Goal: Information Seeking & Learning: Learn about a topic

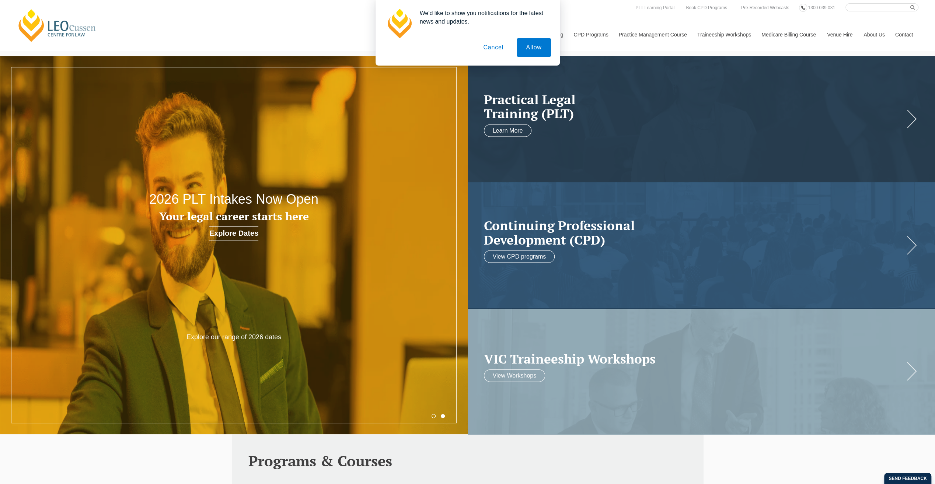
drag, startPoint x: 490, startPoint y: 52, endPoint x: 503, endPoint y: 57, distance: 13.8
click at [490, 52] on button "Cancel" at bounding box center [493, 47] width 39 height 18
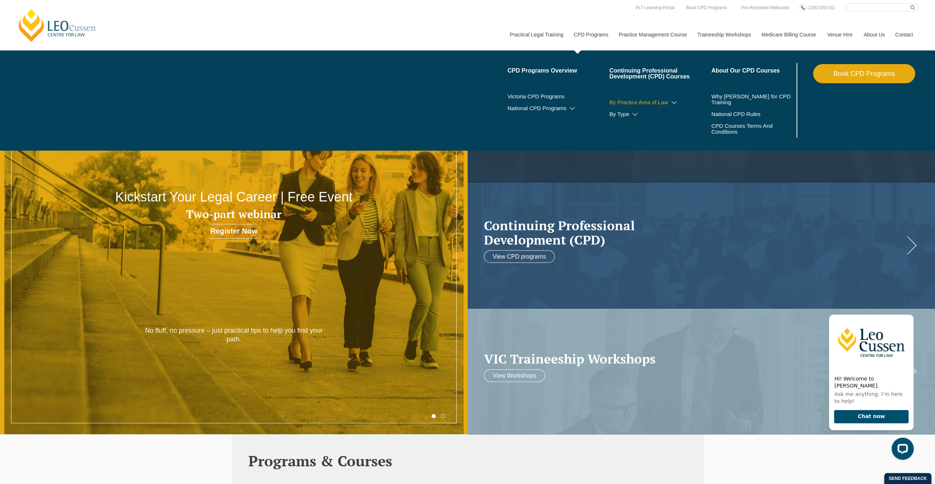
click at [626, 104] on link "By Practice Area of Law" at bounding box center [660, 103] width 102 height 6
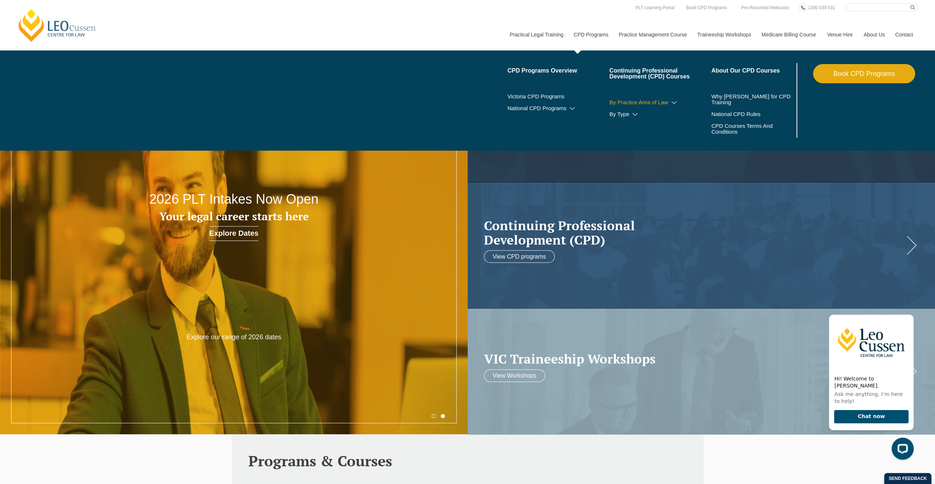
click at [675, 103] on icon at bounding box center [674, 102] width 7 height 5
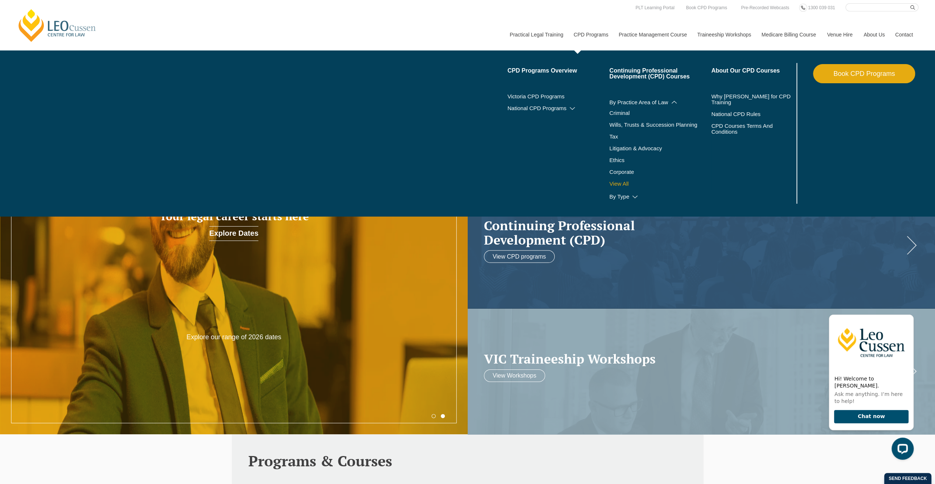
click at [624, 183] on link "View All" at bounding box center [660, 184] width 102 height 6
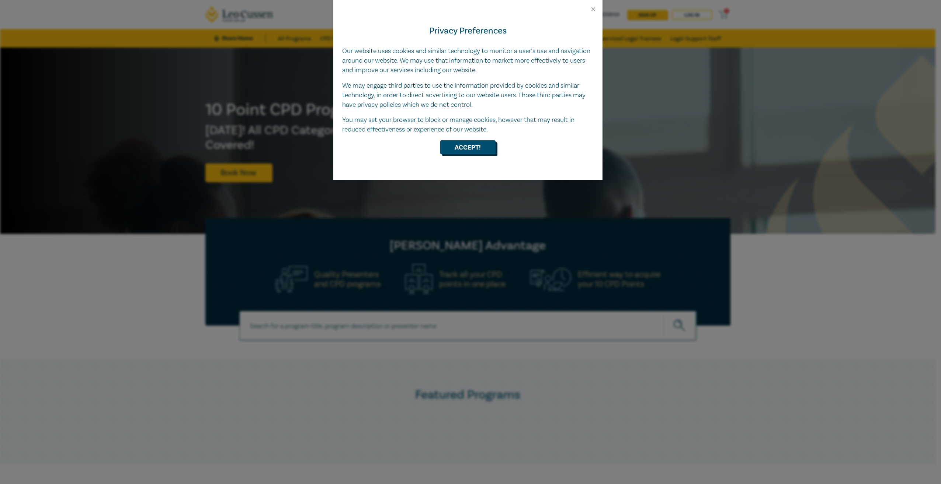
click at [476, 150] on button "Accept!" at bounding box center [467, 147] width 55 height 14
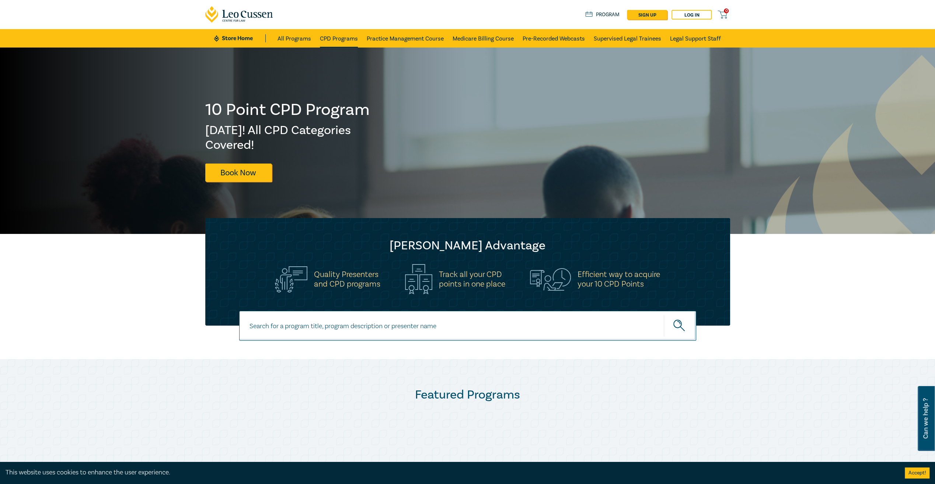
click at [329, 39] on link "CPD Programs" at bounding box center [339, 38] width 38 height 18
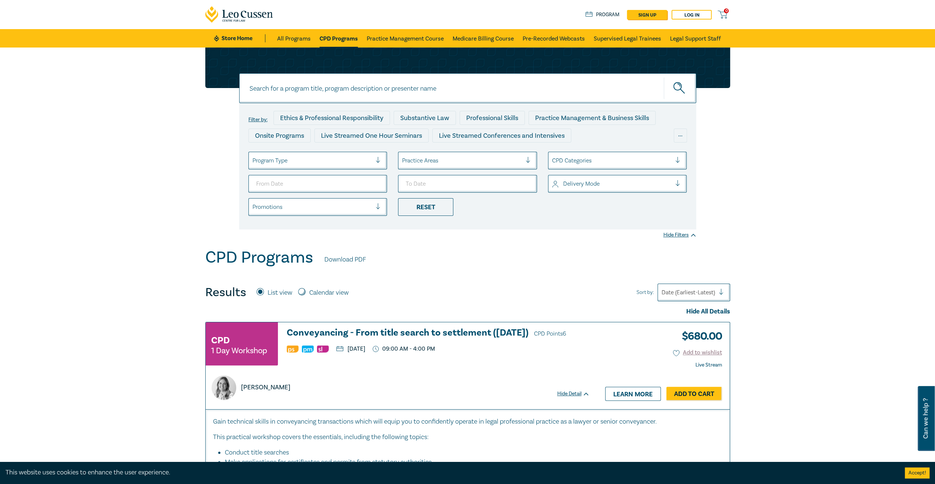
click at [416, 153] on div "Practice Areas" at bounding box center [467, 161] width 139 height 18
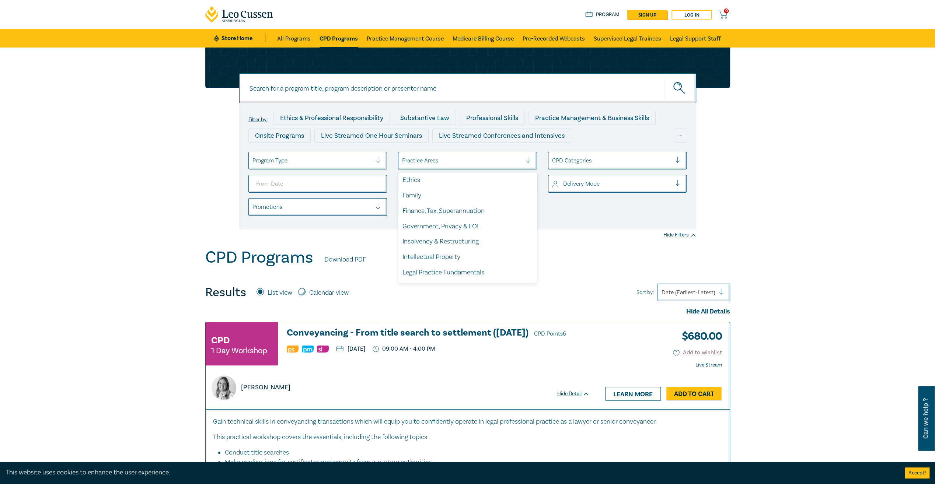
scroll to position [111, 0]
click at [428, 194] on div "Family" at bounding box center [467, 194] width 139 height 15
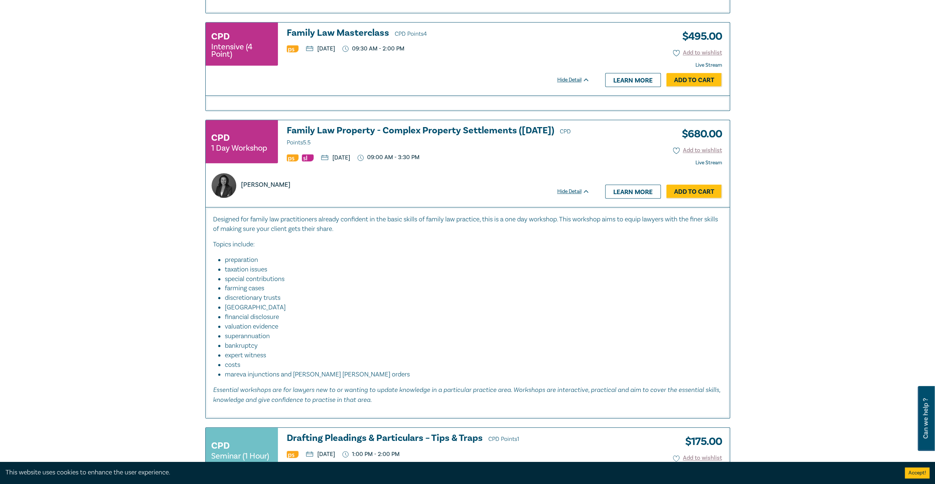
scroll to position [442, 0]
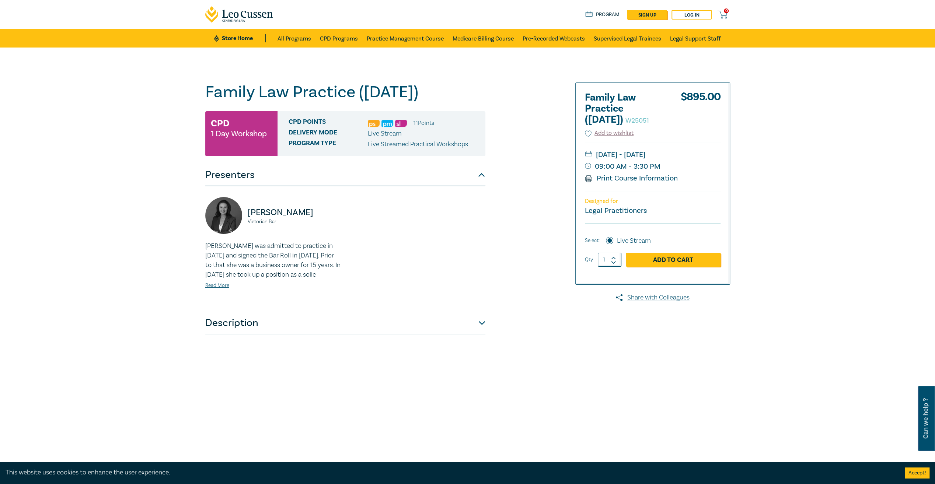
click at [372, 334] on button "Description" at bounding box center [345, 323] width 280 height 22
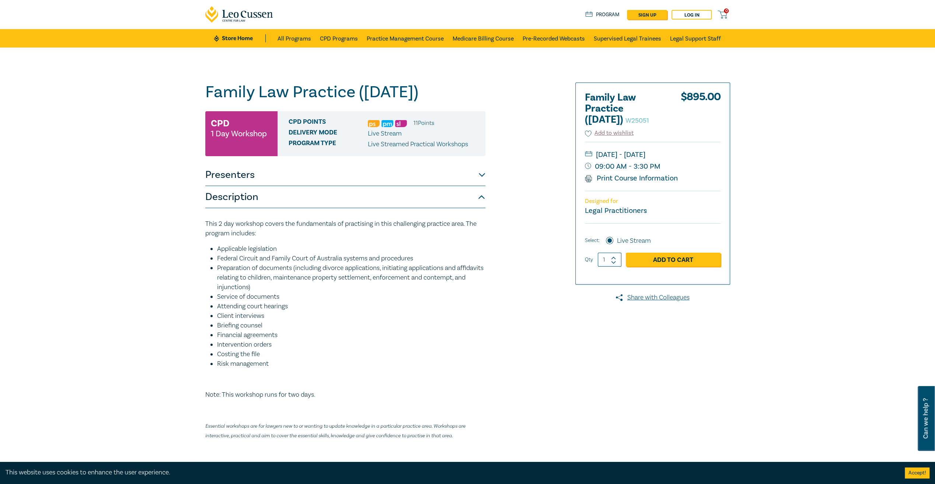
click at [322, 186] on button "Presenters" at bounding box center [345, 175] width 280 height 22
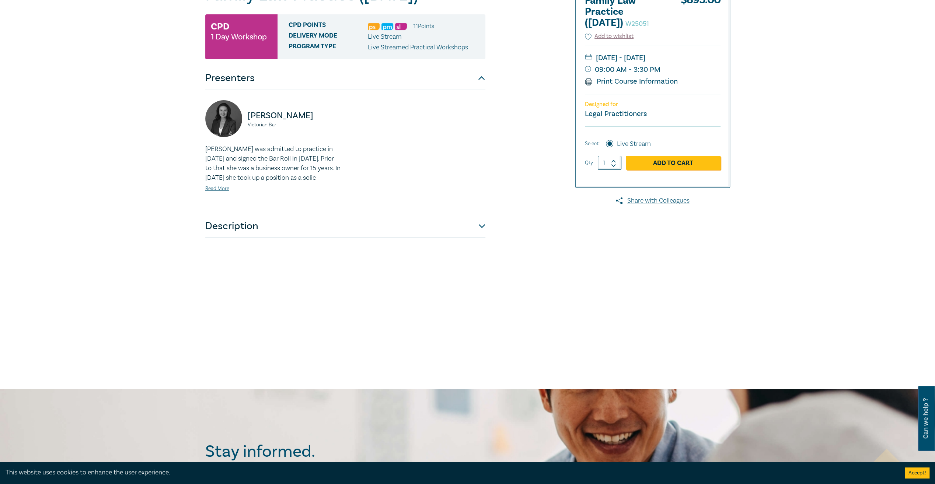
scroll to position [111, 0]
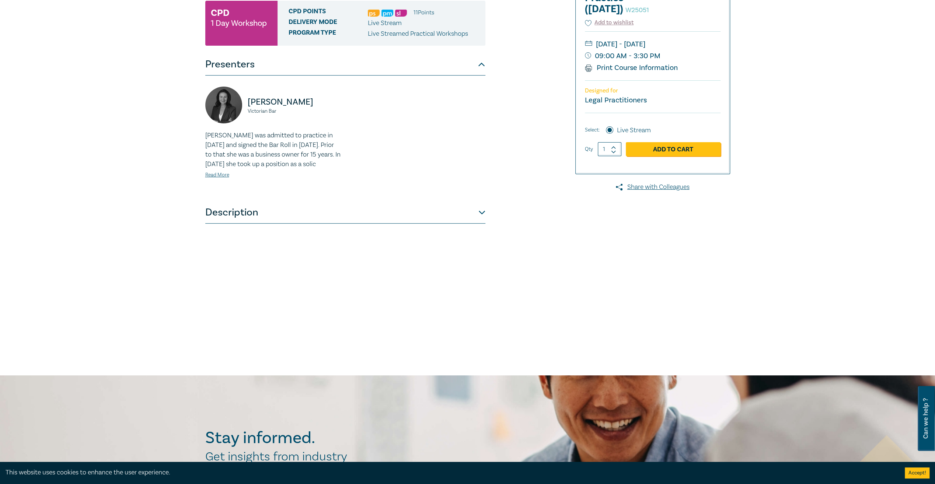
drag, startPoint x: 321, startPoint y: 121, endPoint x: 247, endPoint y: 121, distance: 73.7
click at [247, 121] on div "[PERSON_NAME] Victorian Bar" at bounding box center [273, 109] width 136 height 44
click at [251, 224] on button "Description" at bounding box center [345, 213] width 280 height 22
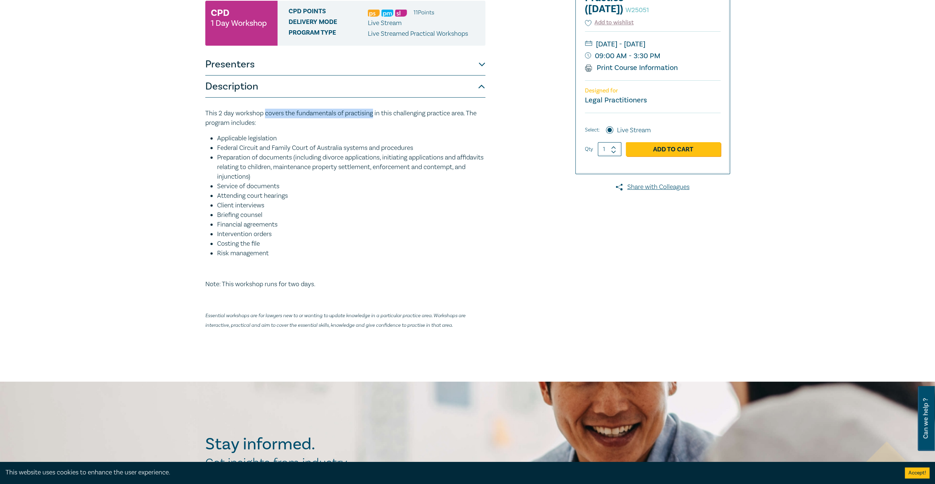
drag, startPoint x: 265, startPoint y: 133, endPoint x: 375, endPoint y: 133, distance: 109.9
click at [375, 128] on p "This 2 day workshop covers the fundamentals of practising in this challenging p…" at bounding box center [345, 118] width 280 height 19
click at [149, 251] on div "Family Law Practice (November 2025) W25051 CPD 1 Day Workshop CPD Points 11 Poi…" at bounding box center [467, 159] width 935 height 445
click at [670, 340] on div at bounding box center [646, 159] width 178 height 375
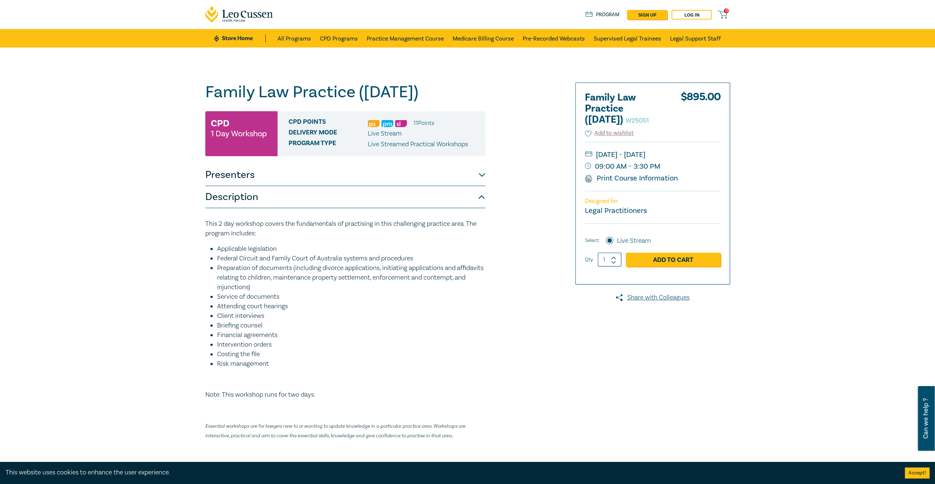
scroll to position [0, 0]
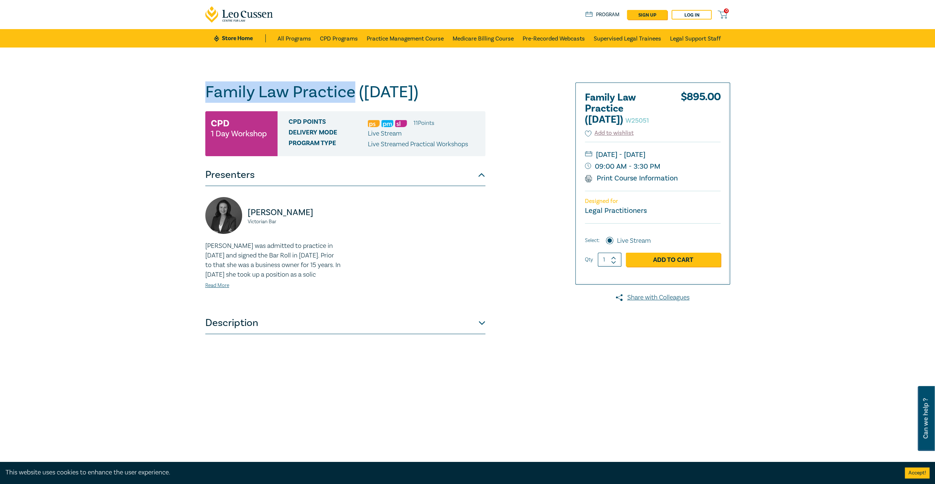
drag, startPoint x: 206, startPoint y: 90, endPoint x: 351, endPoint y: 82, distance: 145.1
click at [351, 82] on div "Family Law Practice (November 2025) W25051 CPD 1 Day Workshop CPD Points 11 Poi…" at bounding box center [467, 267] width 935 height 439
copy h1 "Family Law Practice"
drag, startPoint x: 258, startPoint y: 423, endPoint x: 252, endPoint y: 395, distance: 28.8
click at [258, 423] on div "Family Law Practice (November 2025) W25051 CPD 1 Day Workshop CPD Points 11 Poi…" at bounding box center [345, 267] width 280 height 369
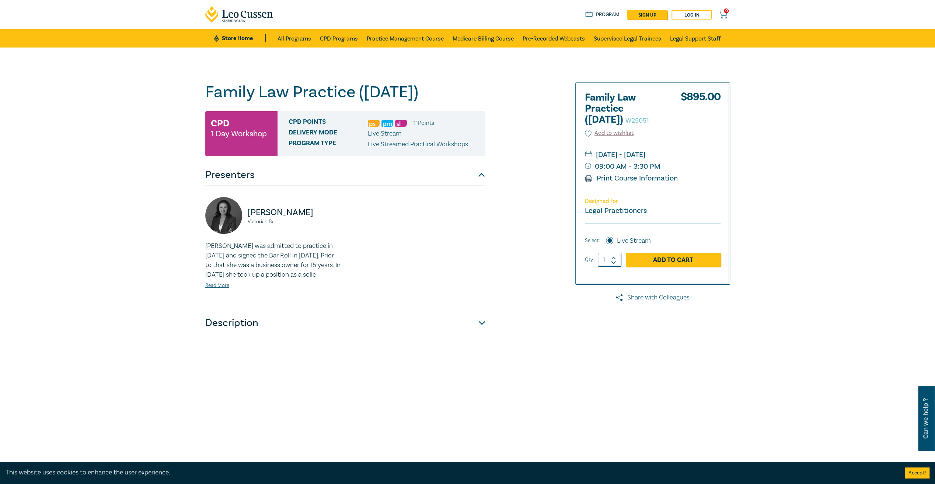
click at [242, 334] on button "Description" at bounding box center [345, 323] width 280 height 22
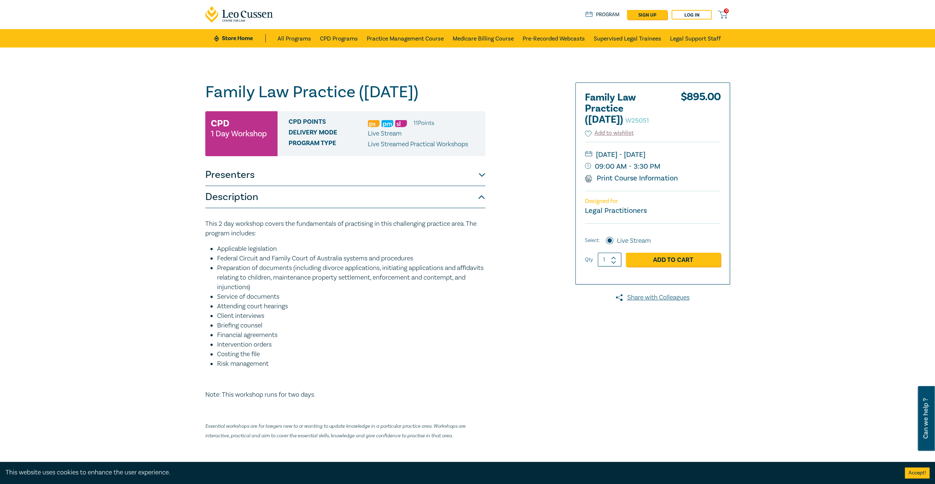
click at [240, 186] on button "Presenters" at bounding box center [345, 175] width 280 height 22
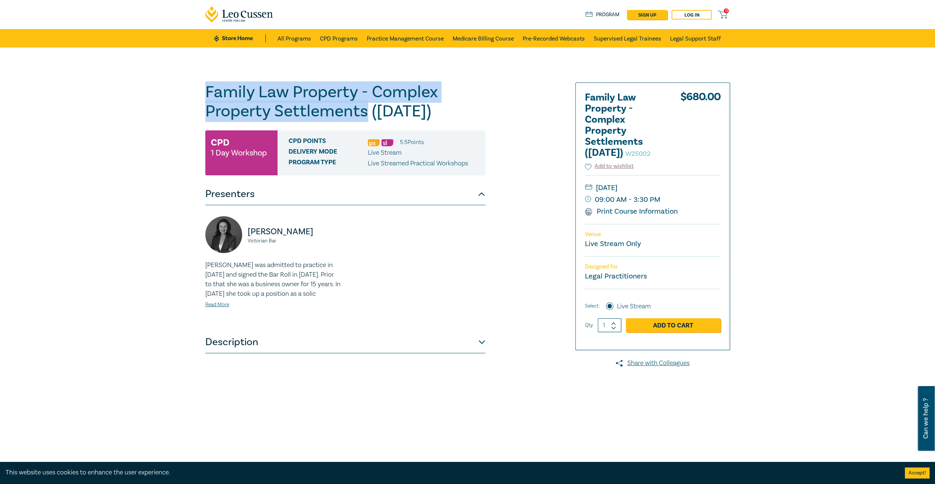
drag, startPoint x: 206, startPoint y: 88, endPoint x: 366, endPoint y: 111, distance: 161.0
click at [366, 111] on h1 "Family Law Property - Complex Property Settlements ([DATE]) W25002" at bounding box center [345, 102] width 280 height 38
copy h1 "Family Law Property - Complex Property Settlements"
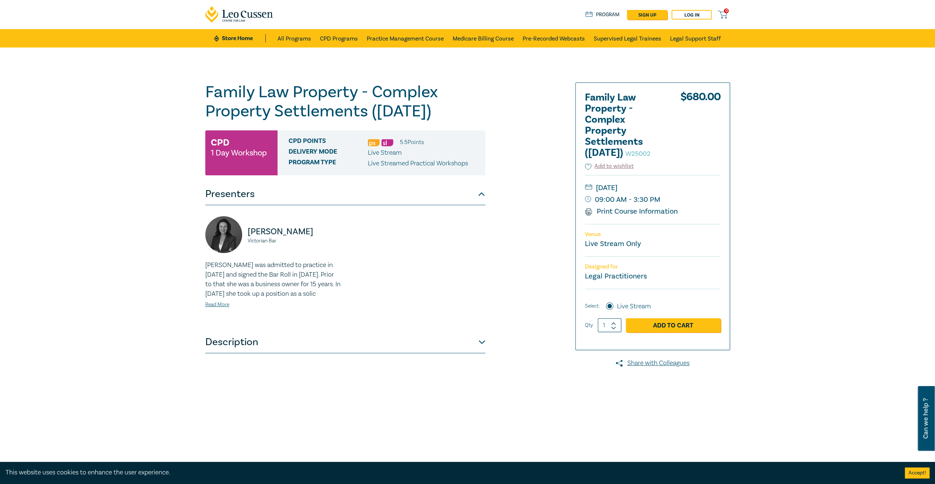
drag, startPoint x: 287, startPoint y: 406, endPoint x: 303, endPoint y: 410, distance: 16.6
click at [287, 407] on div "Family Law Property - Complex Property Settlements ([DATE]) W25002 CPD 1 Day Wo…" at bounding box center [345, 267] width 280 height 369
click at [324, 234] on p "[PERSON_NAME]" at bounding box center [294, 232] width 93 height 12
drag, startPoint x: 322, startPoint y: 234, endPoint x: 282, endPoint y: 239, distance: 39.4
click at [282, 239] on div "[PERSON_NAME] Victorian Bar" at bounding box center [273, 238] width 136 height 44
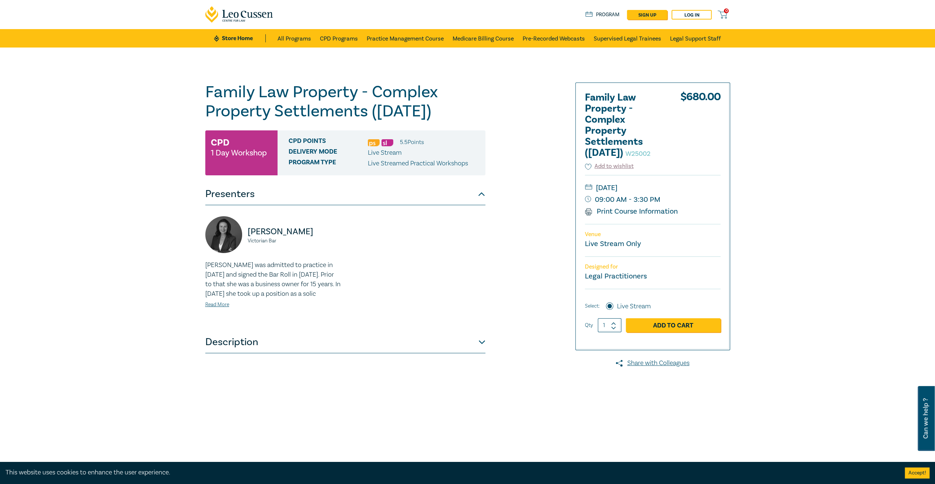
drag, startPoint x: 288, startPoint y: 355, endPoint x: 161, endPoint y: 363, distance: 126.7
click at [288, 354] on button "Description" at bounding box center [345, 342] width 280 height 22
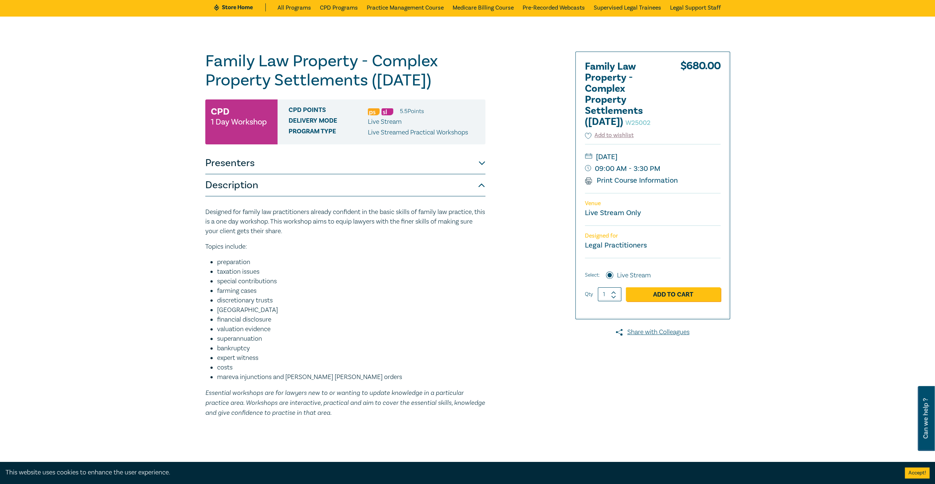
scroll to position [74, 0]
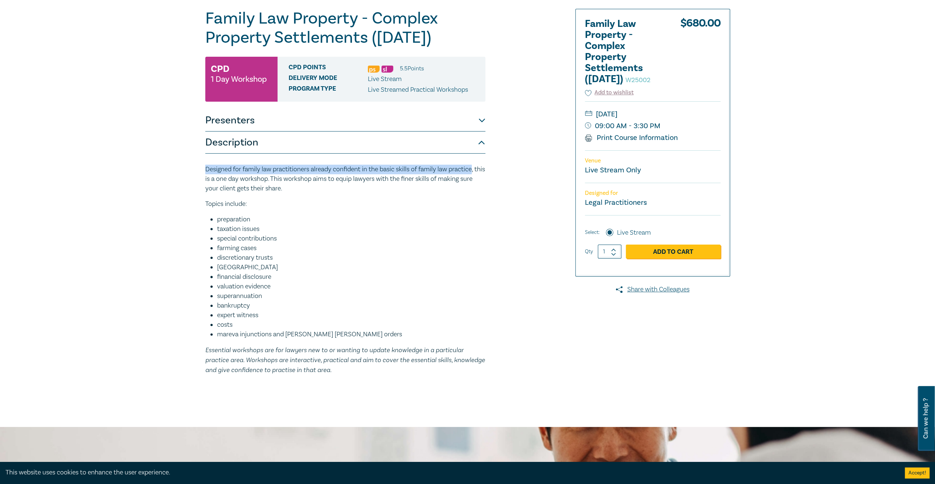
drag, startPoint x: 207, startPoint y: 168, endPoint x: 476, endPoint y: 165, distance: 268.8
click at [476, 165] on p "Designed for family law practitioners already confident in the basic skills of …" at bounding box center [345, 179] width 280 height 29
copy p "Designed for family law practitioners already confident in the basic skills of …"
